Goal: Navigation & Orientation: Find specific page/section

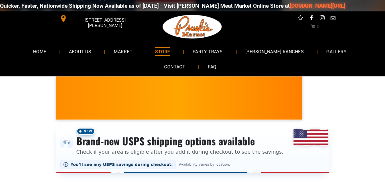
click at [324, 7] on div "Quicker, Faster, Nationwide Shipping Now Available as of 8-19-2025 - Visit Prus…" at bounding box center [192, 5] width 385 height 17
click at [289, 57] on link "[PERSON_NAME] RANCHES" at bounding box center [275, 51] width 76 height 15
